Goal: Transaction & Acquisition: Purchase product/service

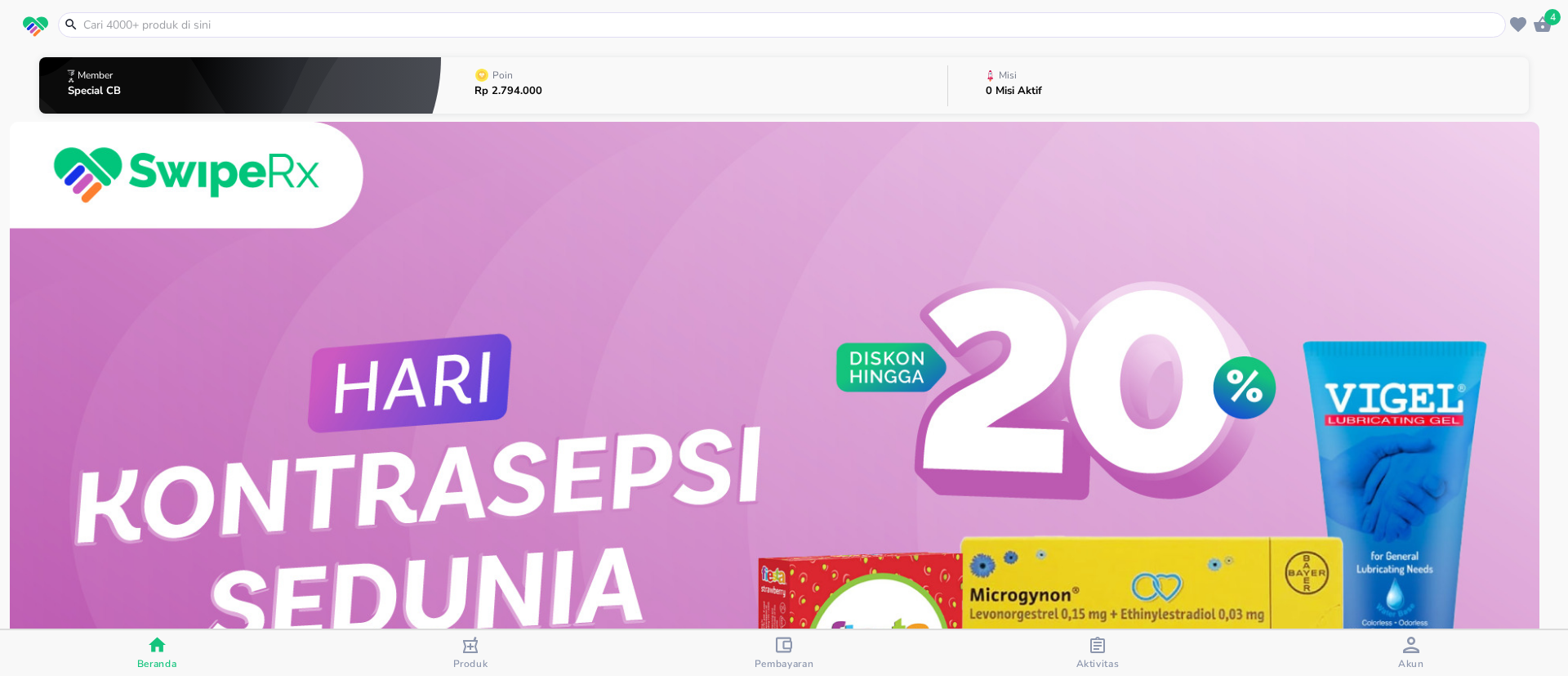
click at [161, 18] on input "text" at bounding box center [792, 24] width 1421 height 17
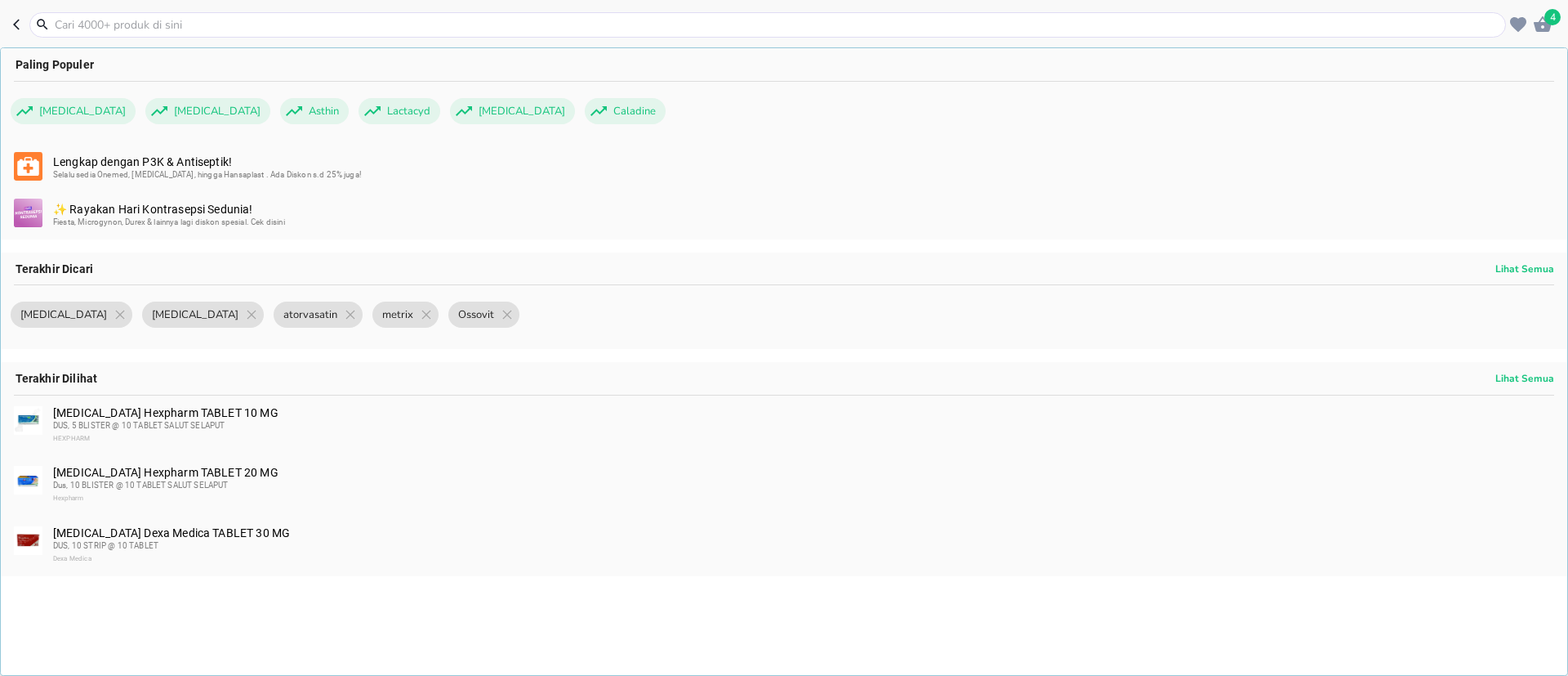
paste input "polysilane"
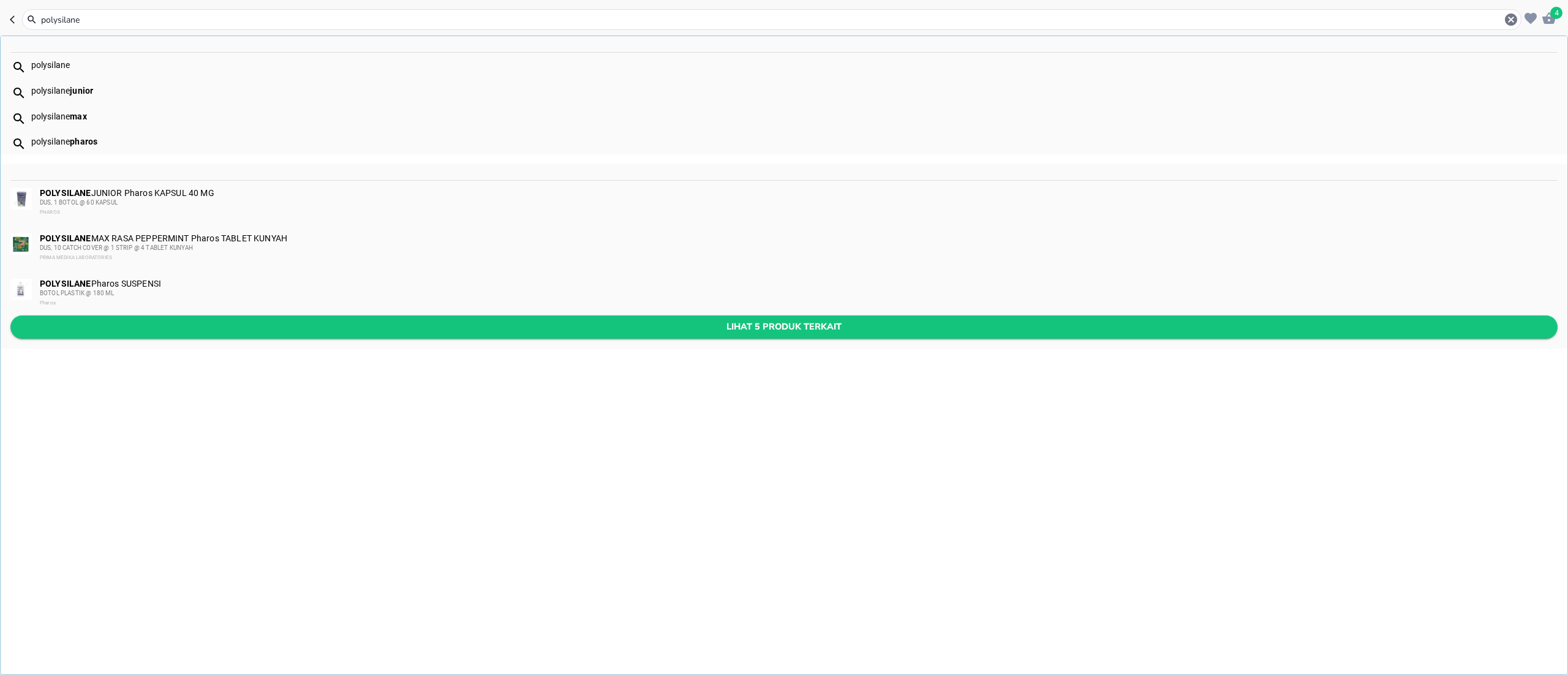
type input "polysilane"
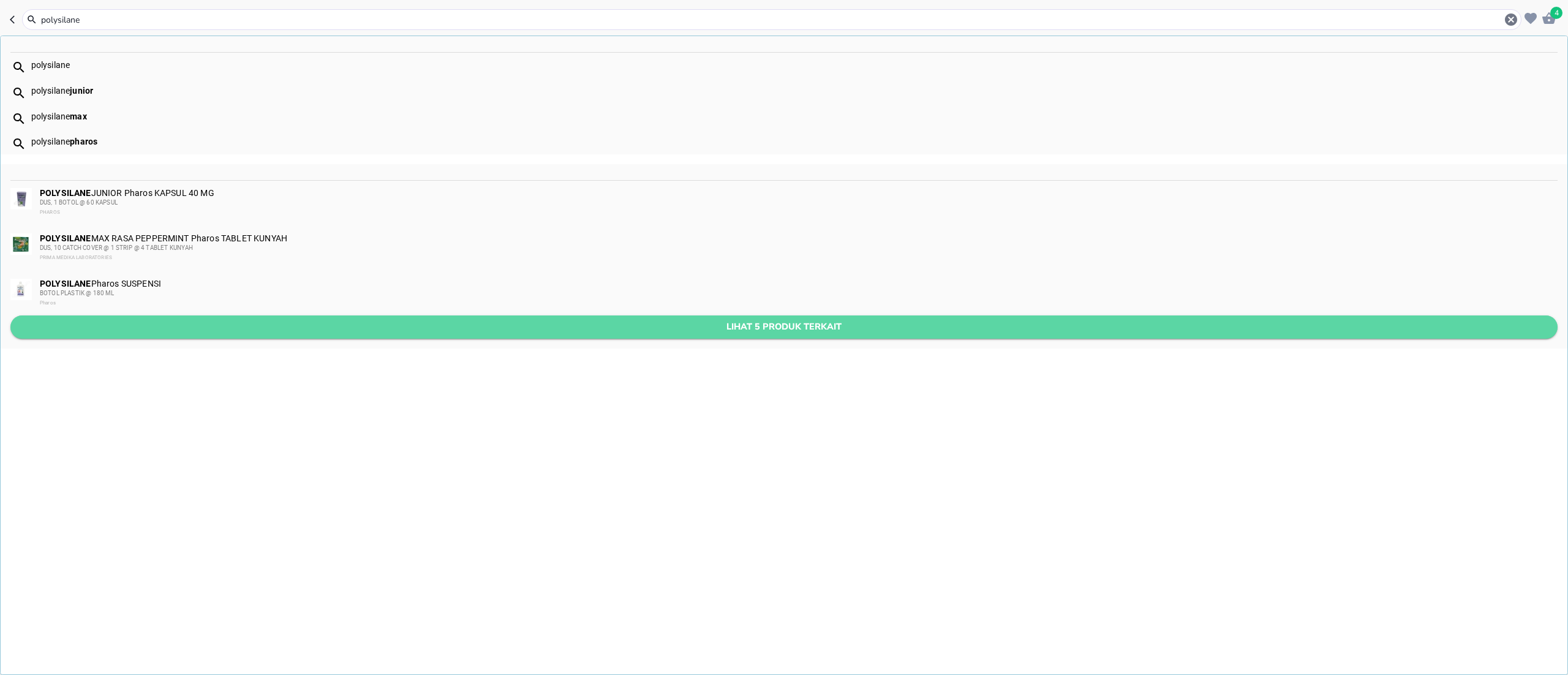
click at [347, 333] on span "Lihat 5 produk terkait" at bounding box center [784, 327] width 1527 height 15
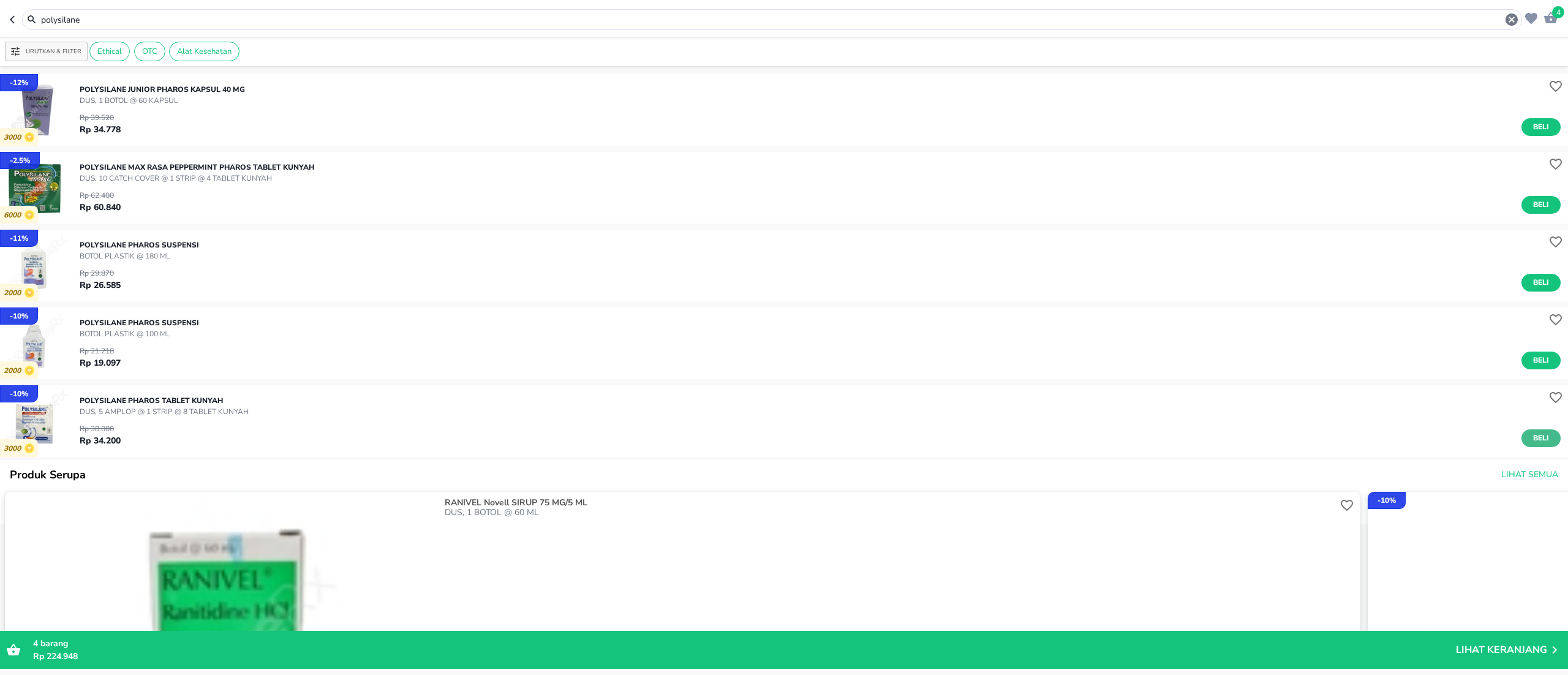
click at [1044, 430] on button "Beli" at bounding box center [1540, 438] width 39 height 17
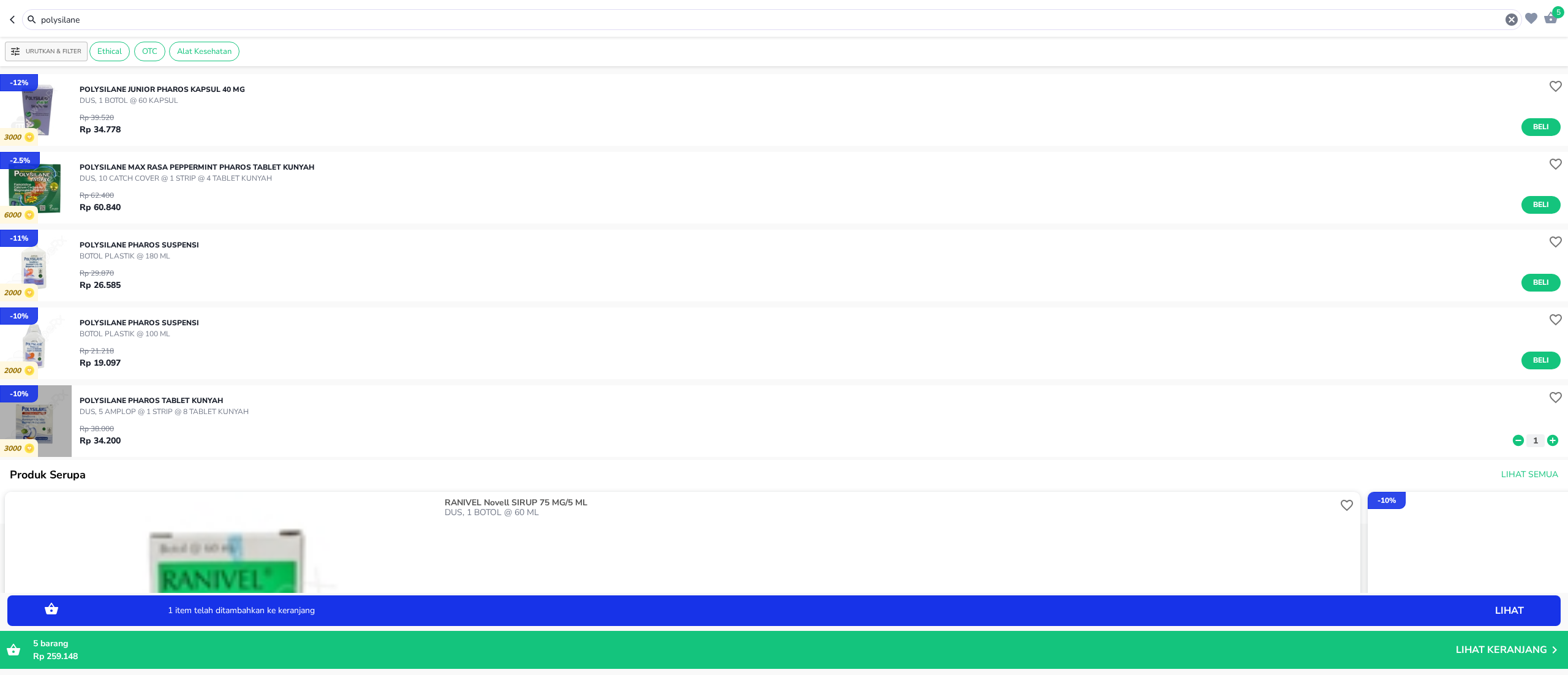
click at [38, 423] on img "button" at bounding box center [36, 421] width 72 height 72
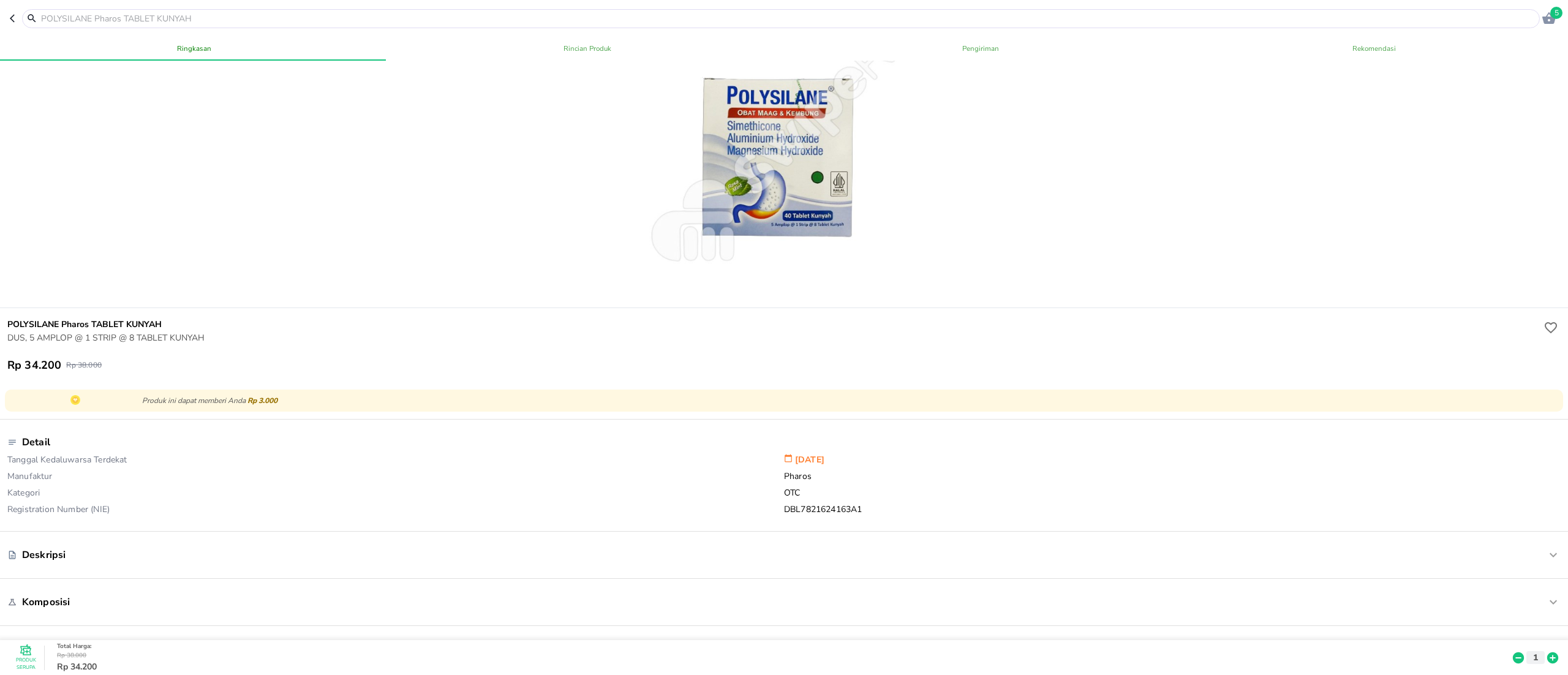
scroll to position [122, 0]
